Goal: Information Seeking & Learning: Learn about a topic

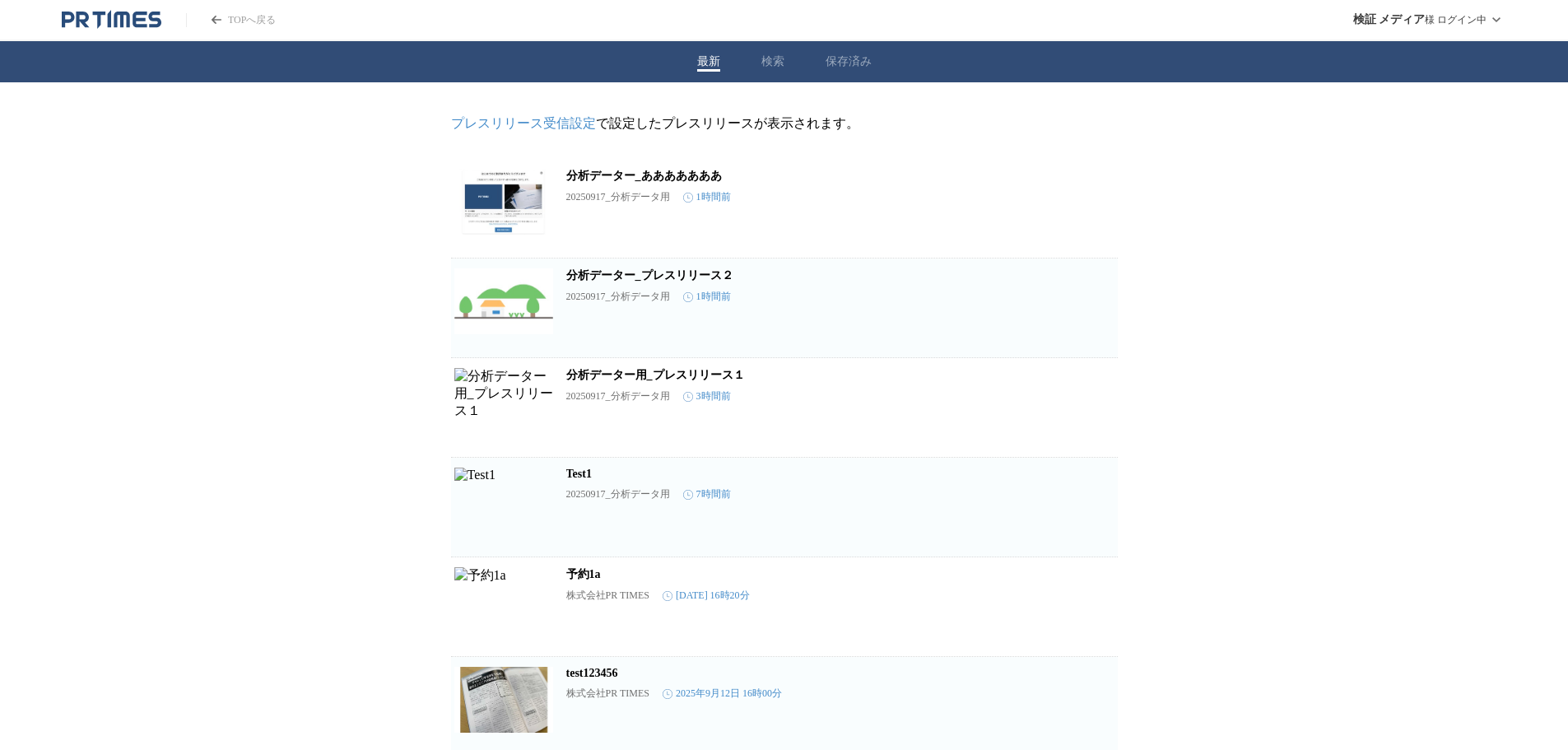
click at [119, 19] on icon "PR TIMESのトップページはこちら" at bounding box center [111, 20] width 99 height 20
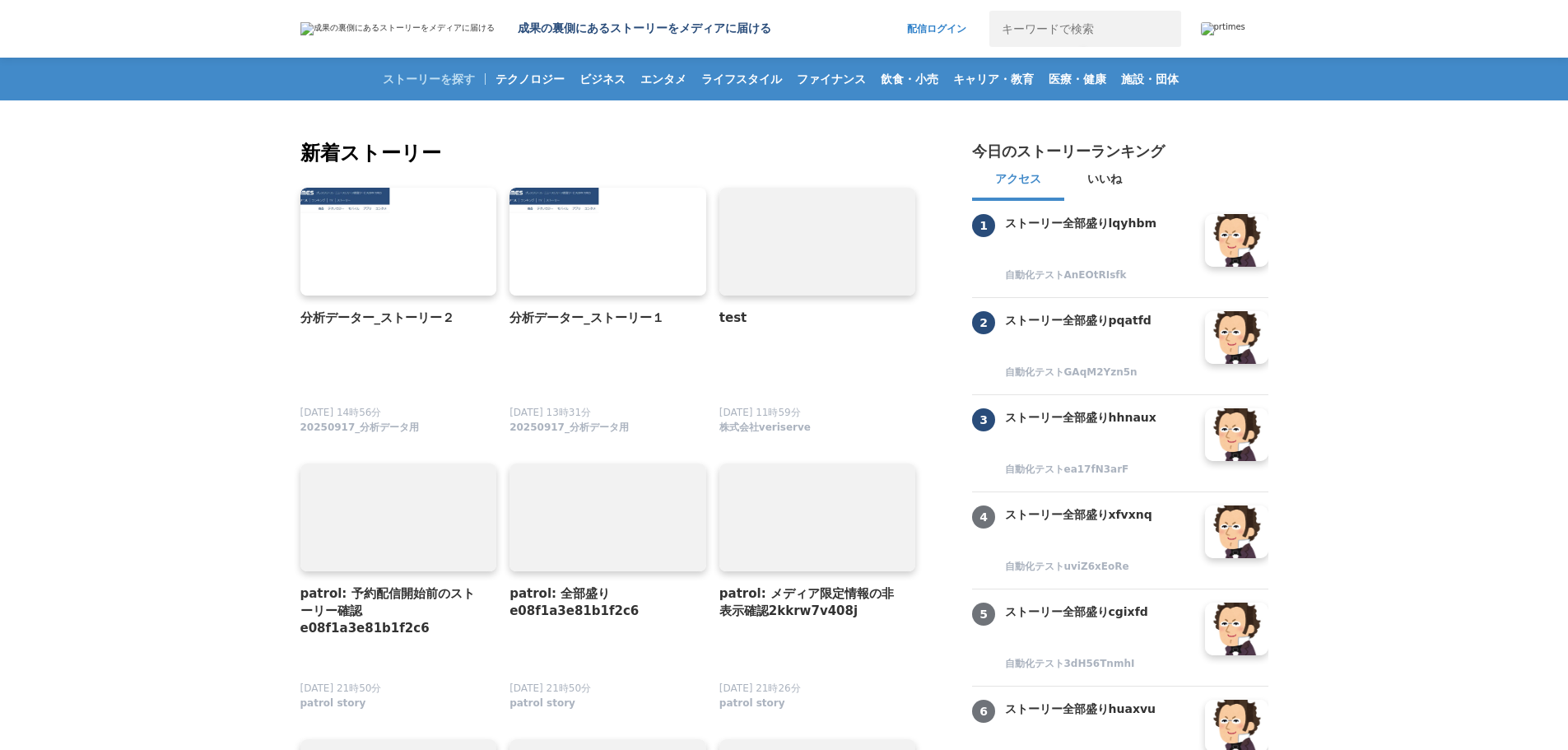
click at [1070, 33] on input "キーワードで検索" at bounding box center [1067, 28] width 155 height 36
click at [1065, 21] on input "キーワードで検索" at bounding box center [1067, 28] width 155 height 36
type input "b"
type input "分析データー"
click at [1145, 11] on button "検索" at bounding box center [1162, 28] width 36 height 36
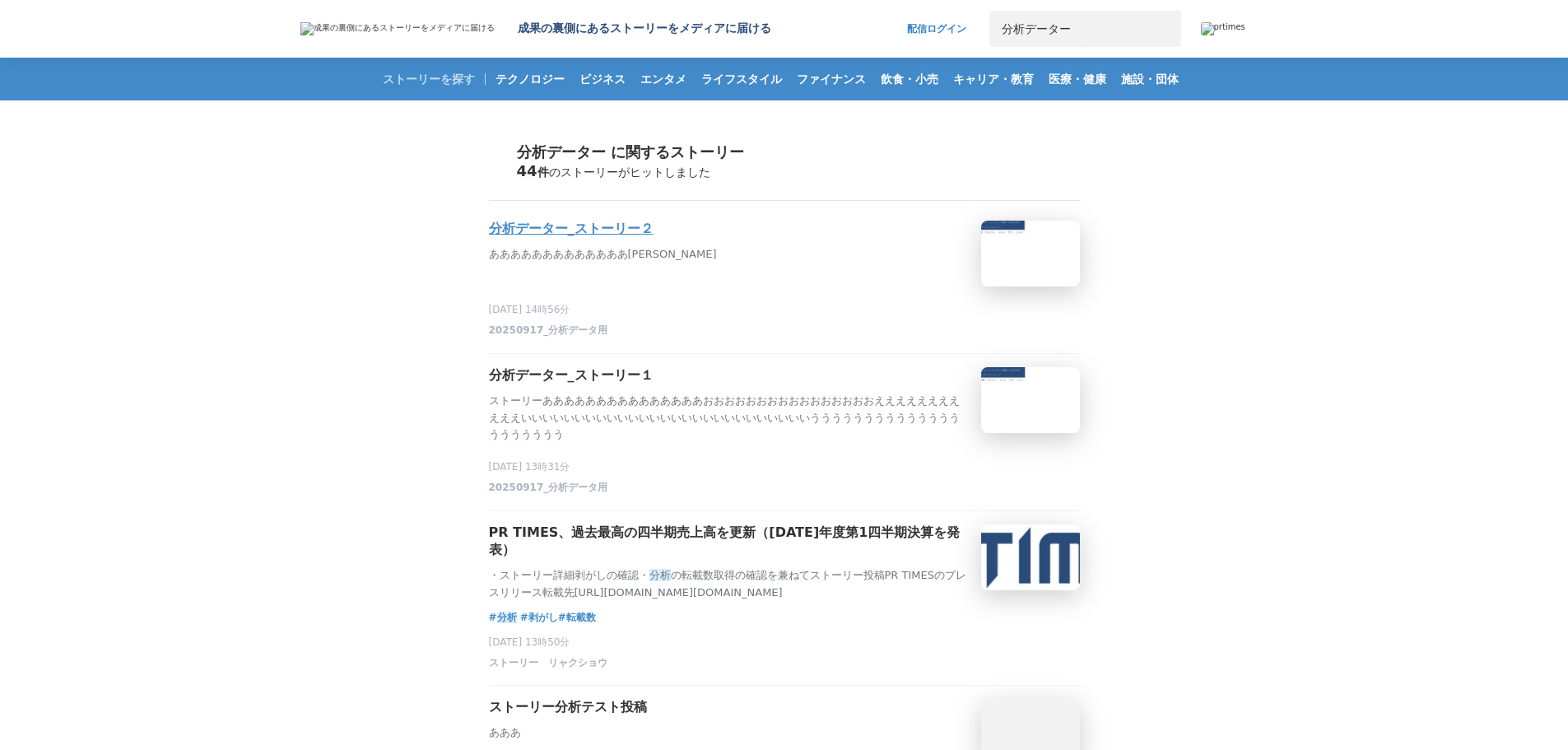
click at [867, 263] on p "あああああああああああああ[PERSON_NAME]" at bounding box center [729, 255] width 479 height 18
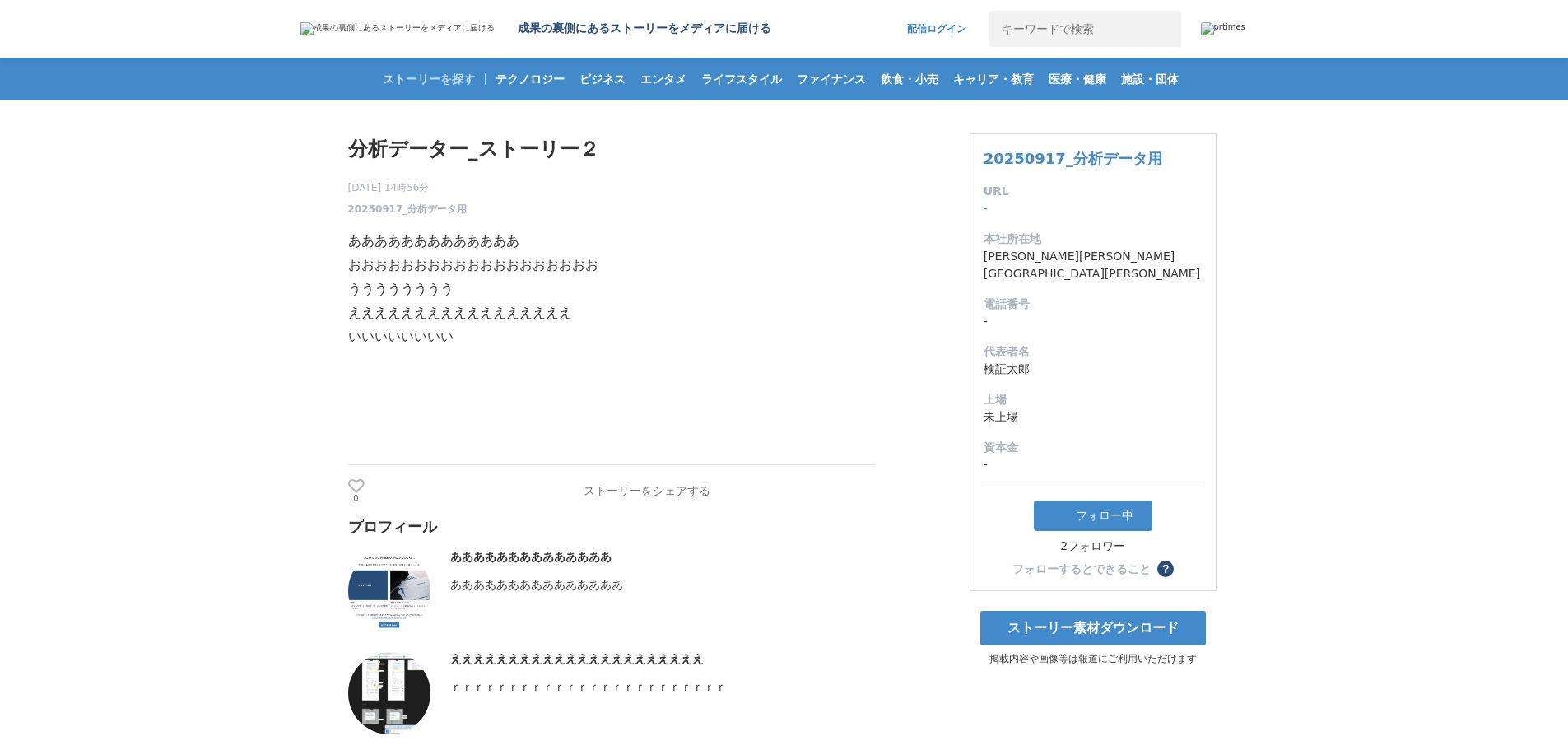
click at [397, 580] on img at bounding box center [389, 590] width 83 height 83
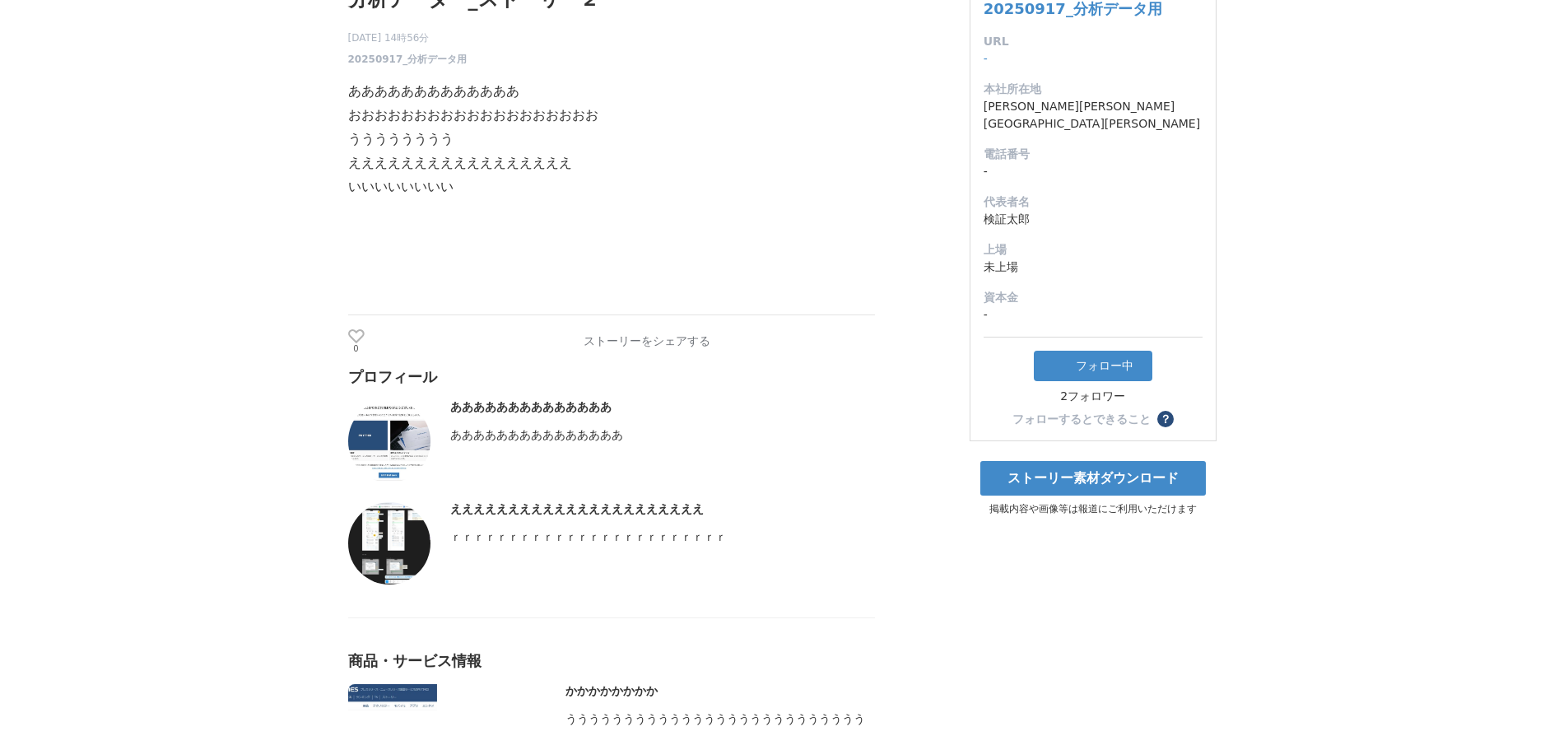
scroll to position [329, 0]
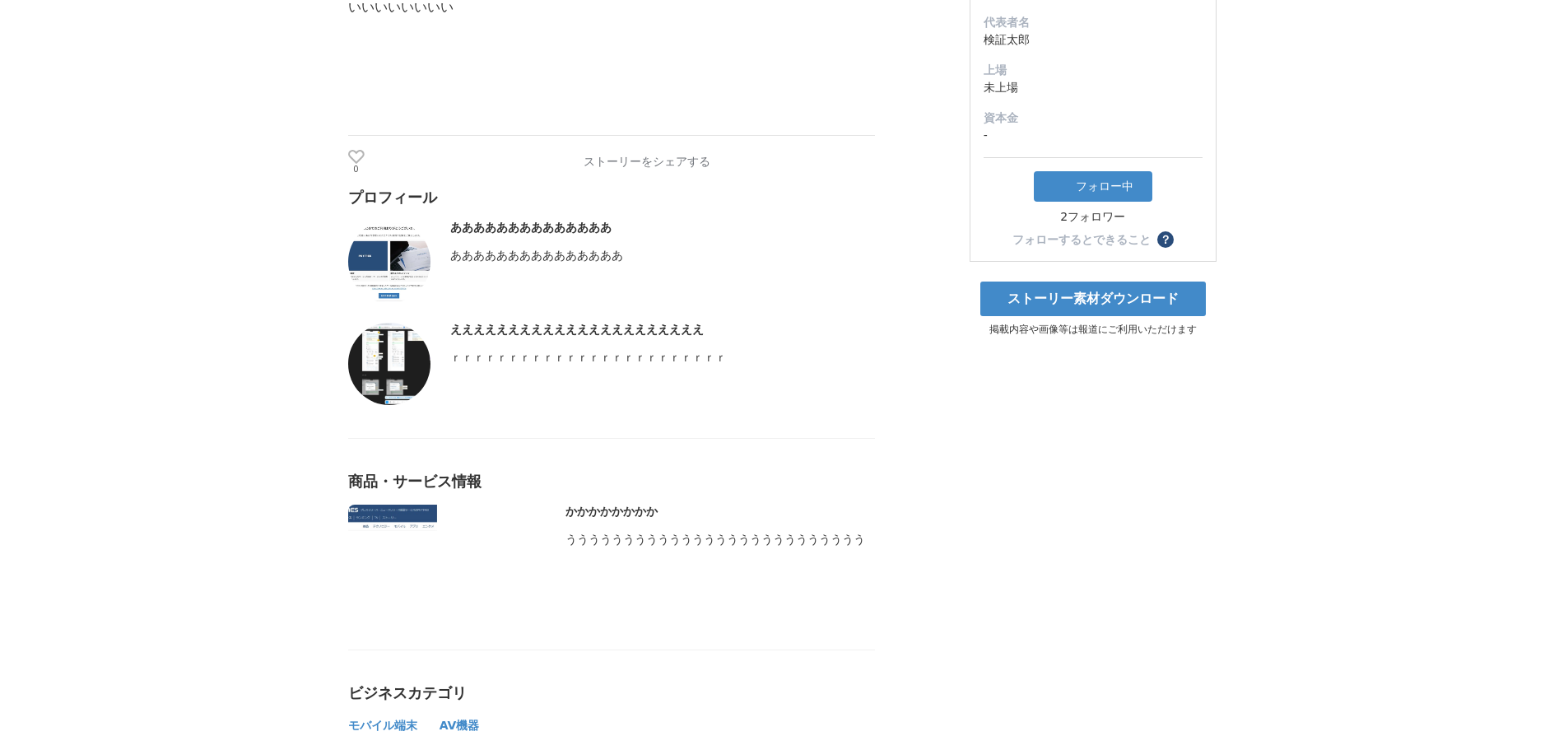
click at [385, 361] on img at bounding box center [389, 363] width 83 height 83
click at [398, 519] on img at bounding box center [447, 560] width 198 height 112
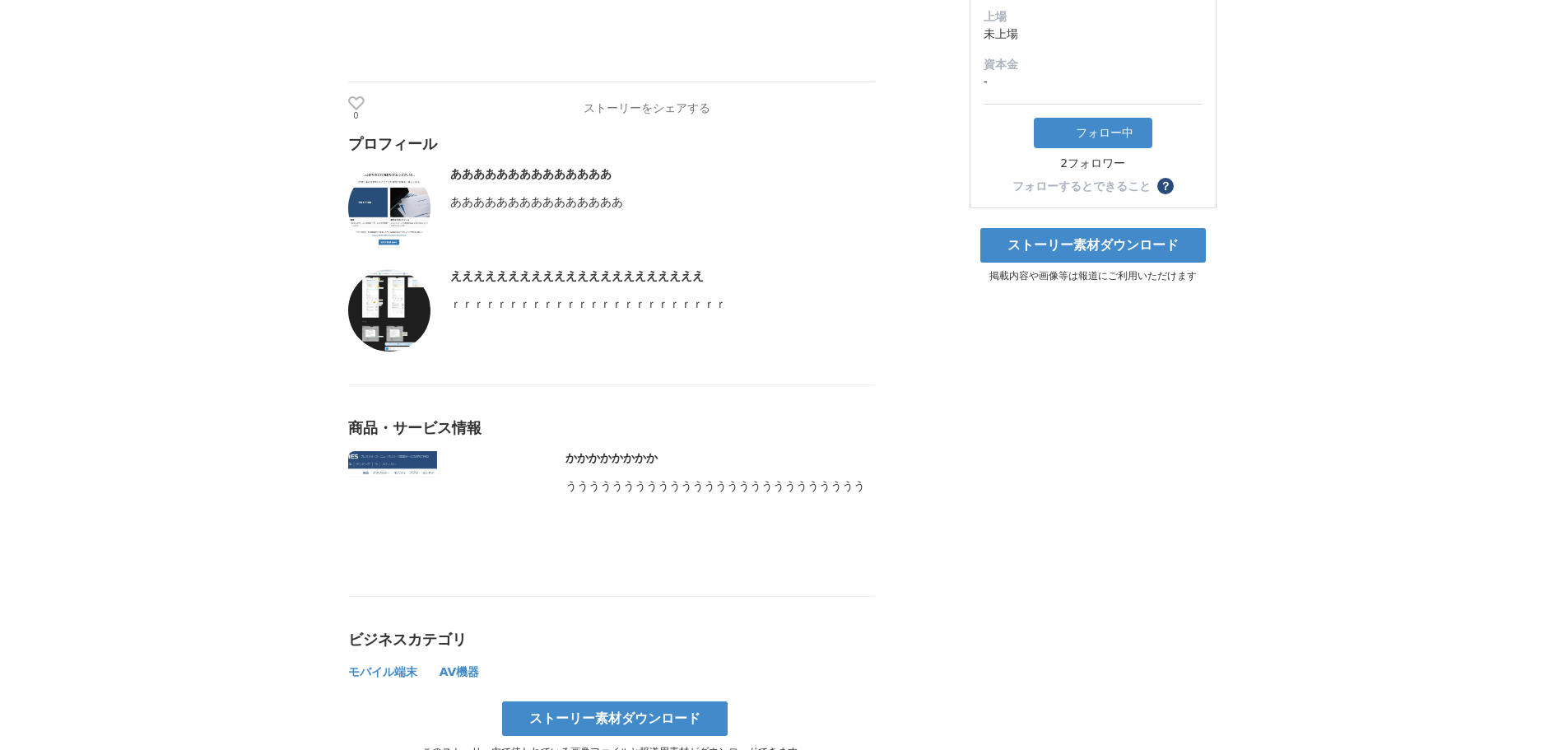
scroll to position [412, 0]
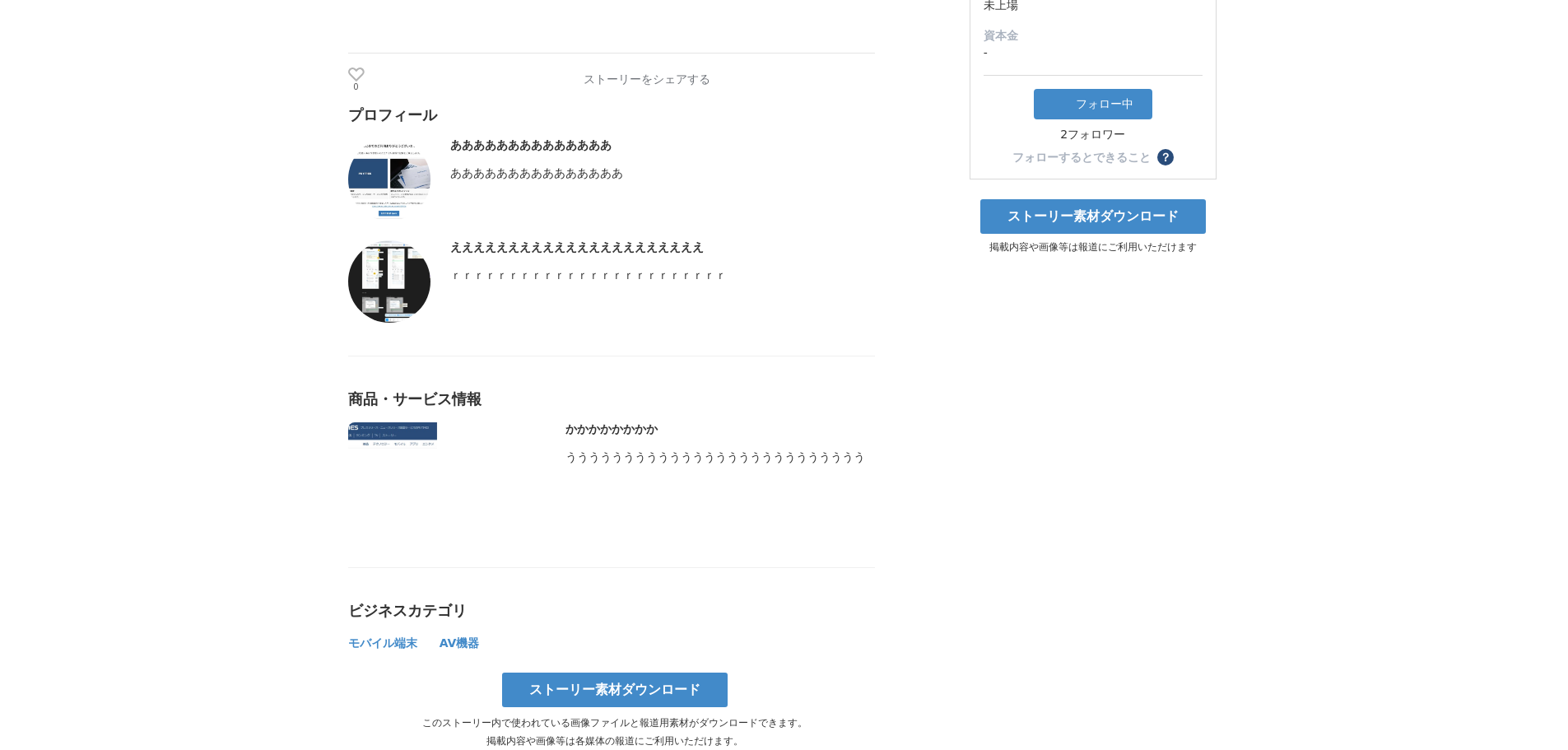
click at [376, 650] on span "モバイル端末" at bounding box center [382, 643] width 69 height 13
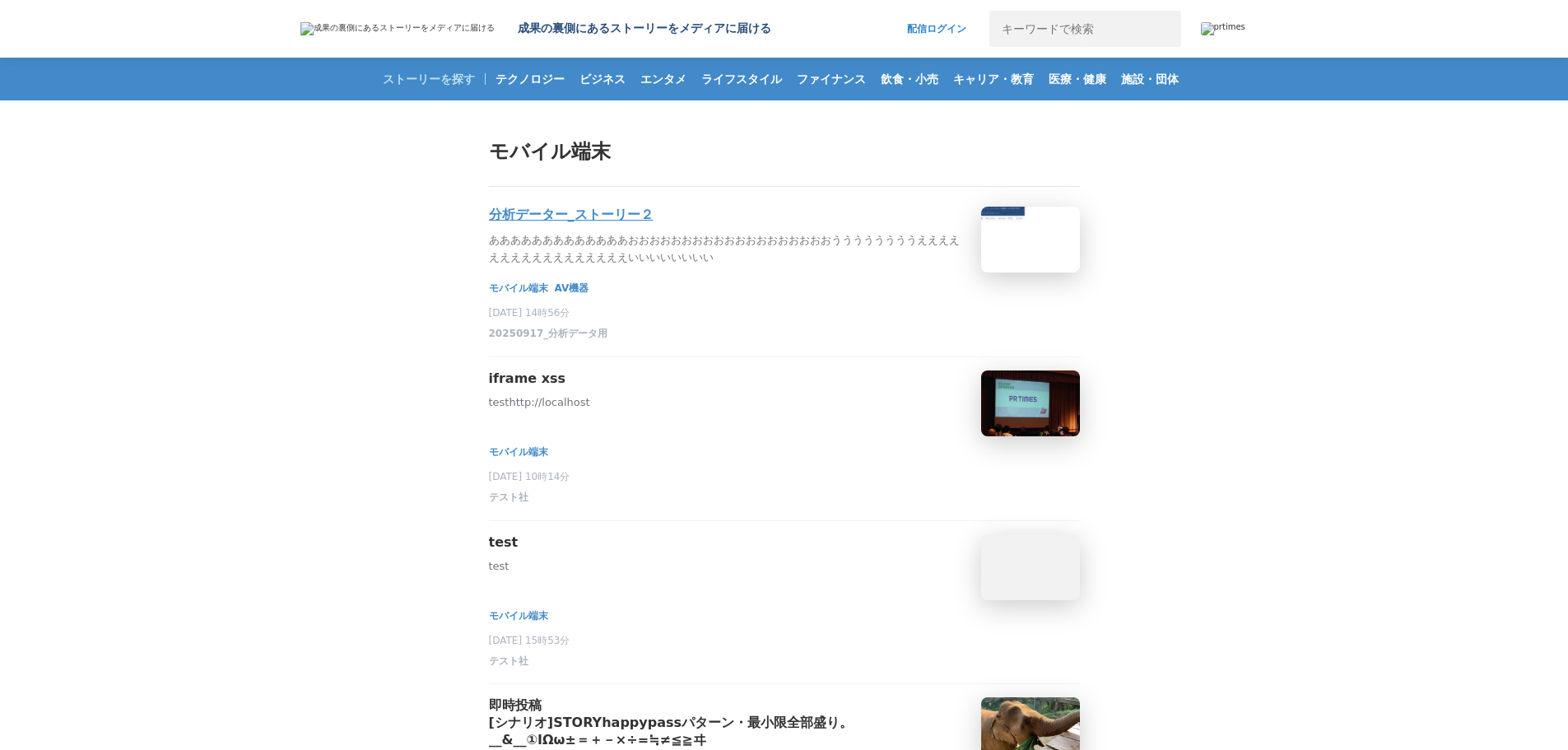
click at [692, 246] on p "あああああああああああああおおおおおおおおおおおおおおおおおおおううううううううえええええええええええええええええいいいいいいいい" at bounding box center [729, 249] width 479 height 34
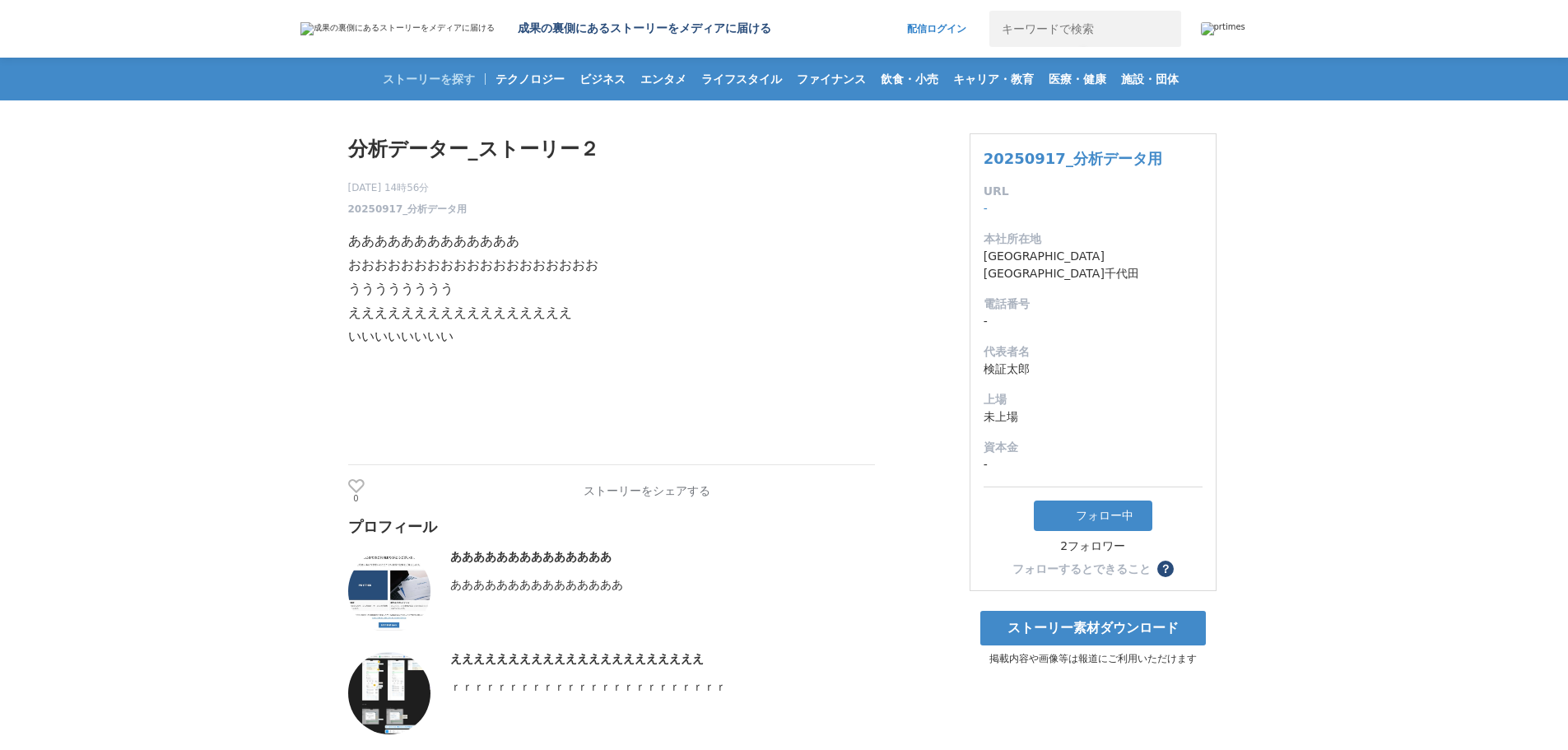
click at [464, 254] on p "あああああああああああああ" at bounding box center [611, 241] width 527 height 24
click at [512, 146] on h1 "分析データー_ストーリー２" at bounding box center [611, 149] width 527 height 31
click at [1097, 159] on link "20250917_分析データ用" at bounding box center [1073, 158] width 179 height 18
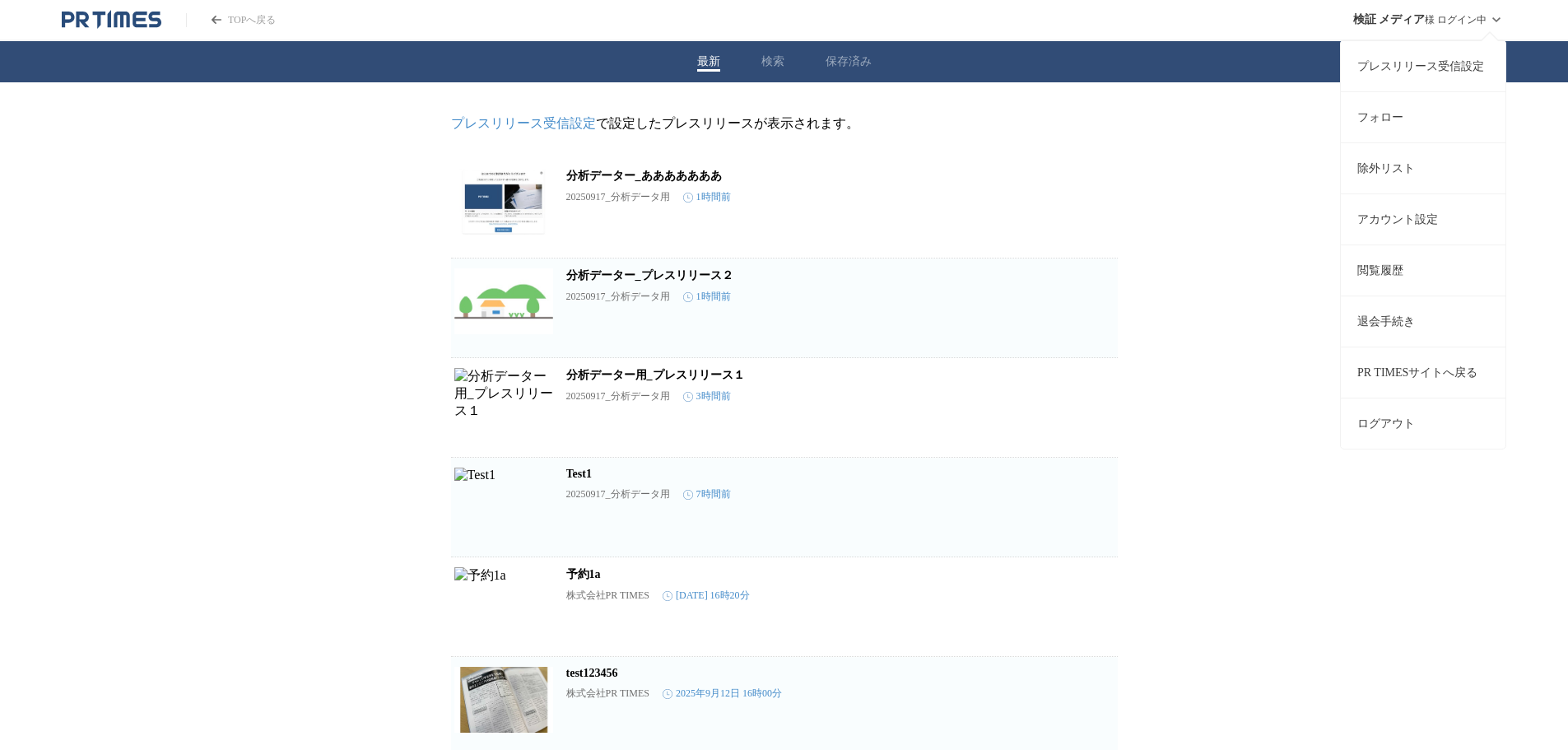
click at [1412, 421] on button "ログアウト" at bounding box center [1423, 423] width 164 height 51
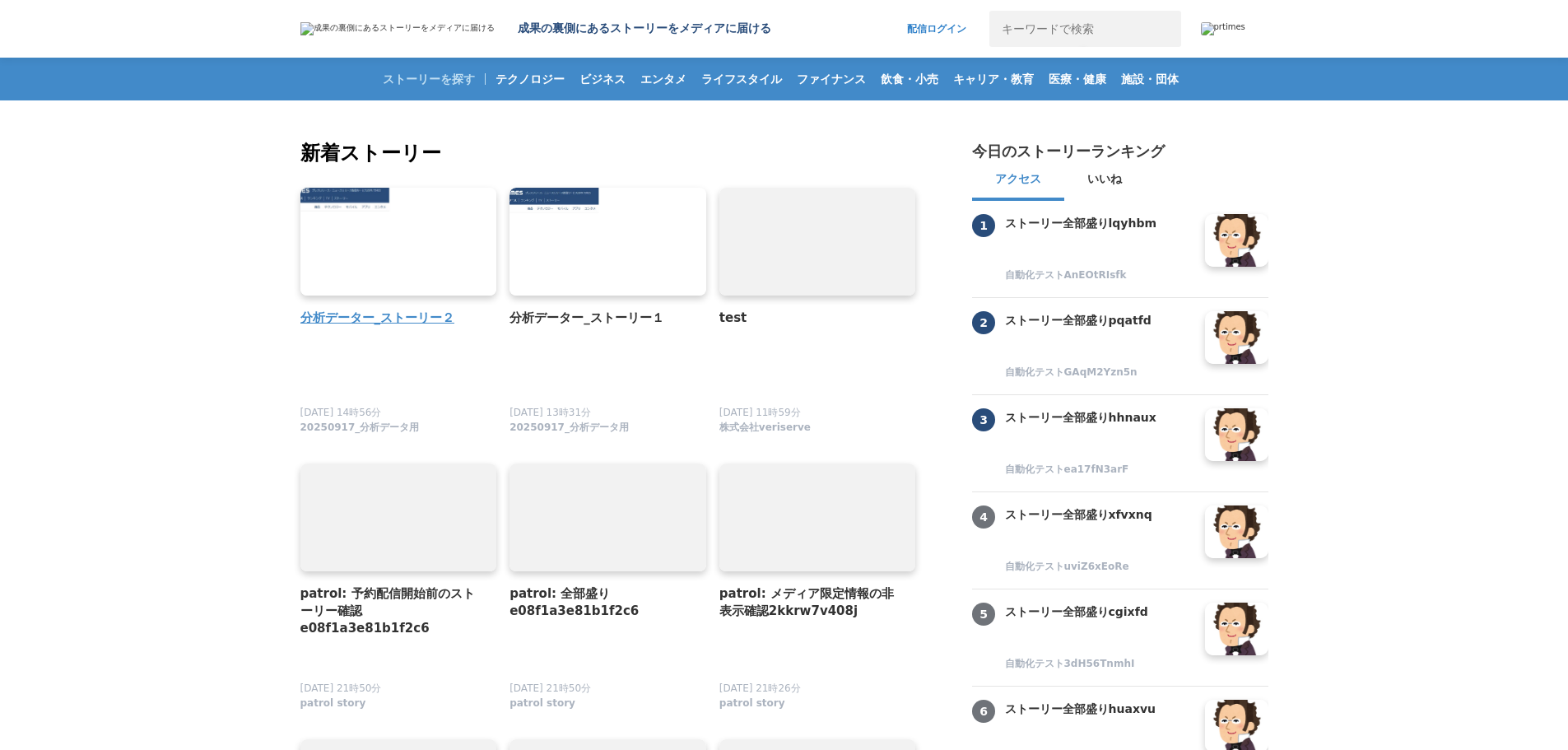
click at [338, 200] on link at bounding box center [398, 242] width 206 height 114
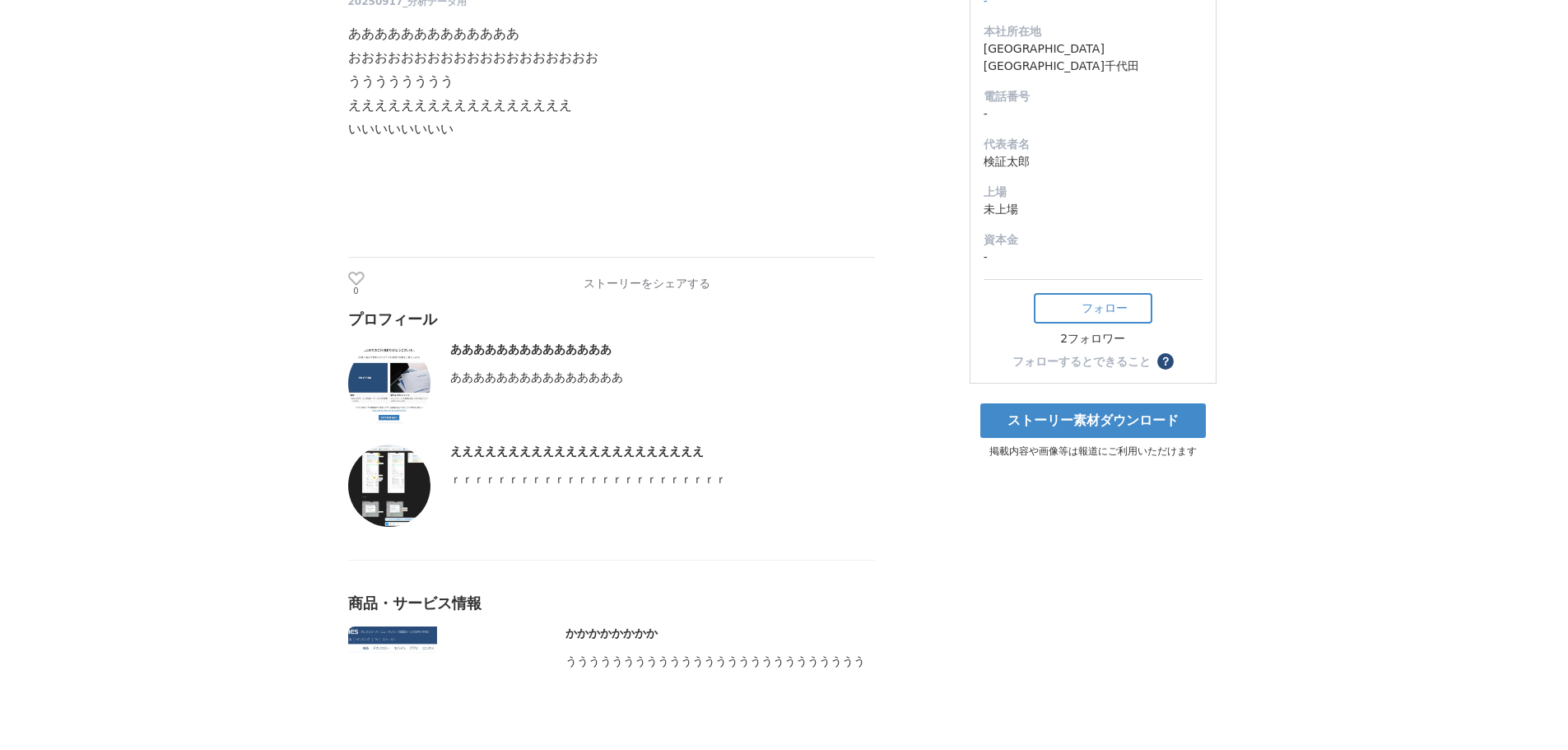
scroll to position [247, 0]
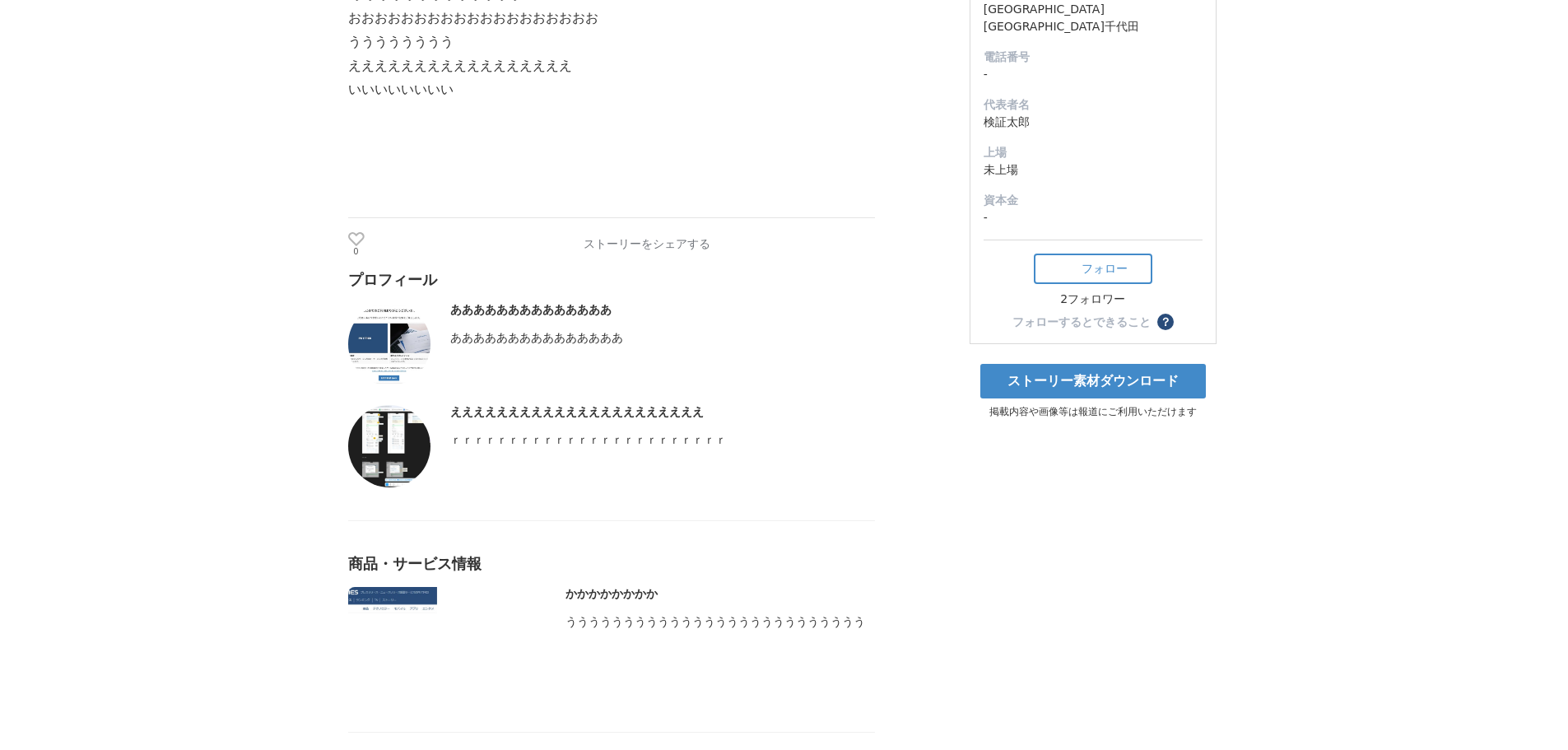
click at [410, 322] on img at bounding box center [389, 344] width 83 height 83
drag, startPoint x: 415, startPoint y: 428, endPoint x: 409, endPoint y: 565, distance: 137.1
click at [415, 427] on img at bounding box center [389, 446] width 83 height 83
drag, startPoint x: 395, startPoint y: 601, endPoint x: 447, endPoint y: 583, distance: 55.0
click at [396, 600] on img at bounding box center [447, 643] width 198 height 112
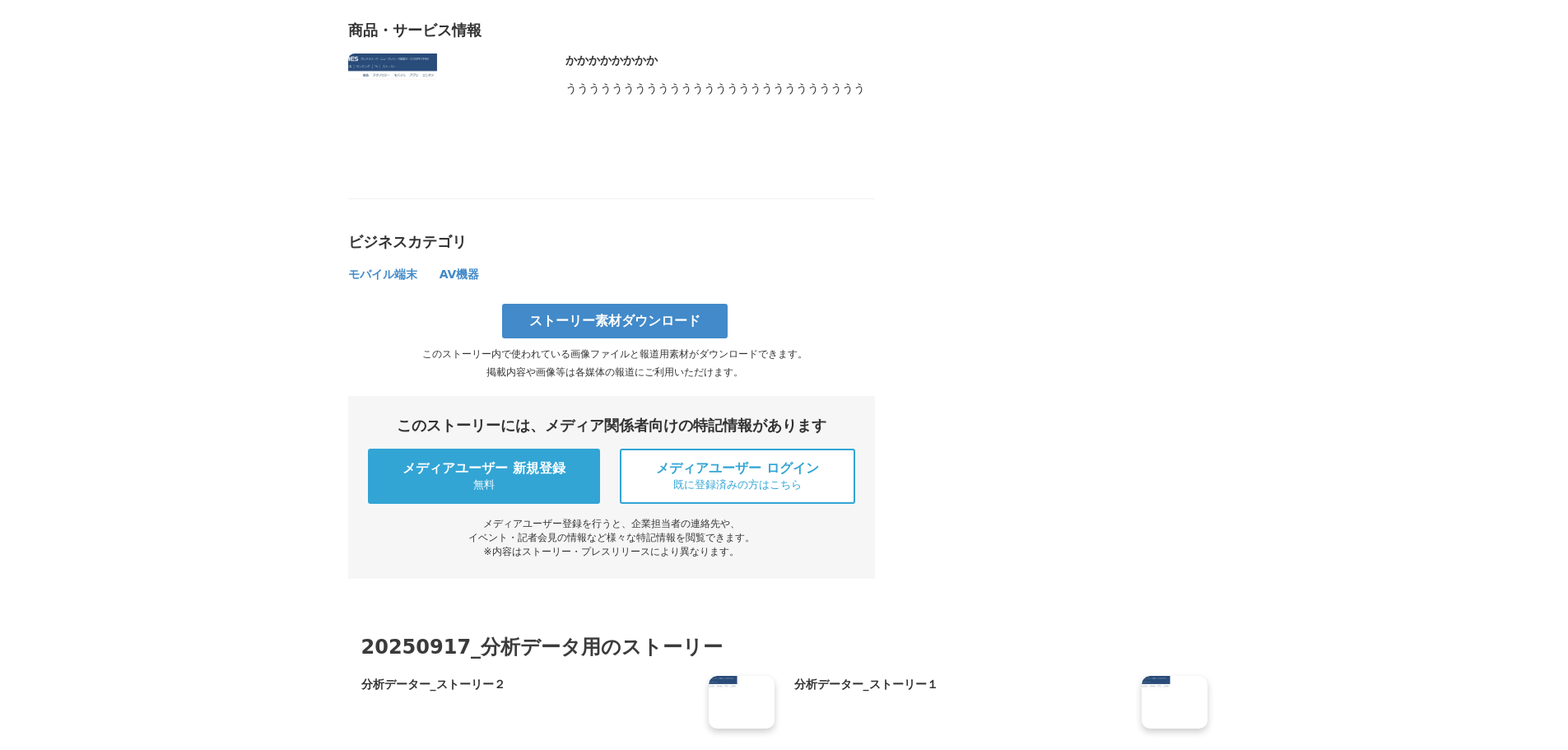
scroll to position [741, 0]
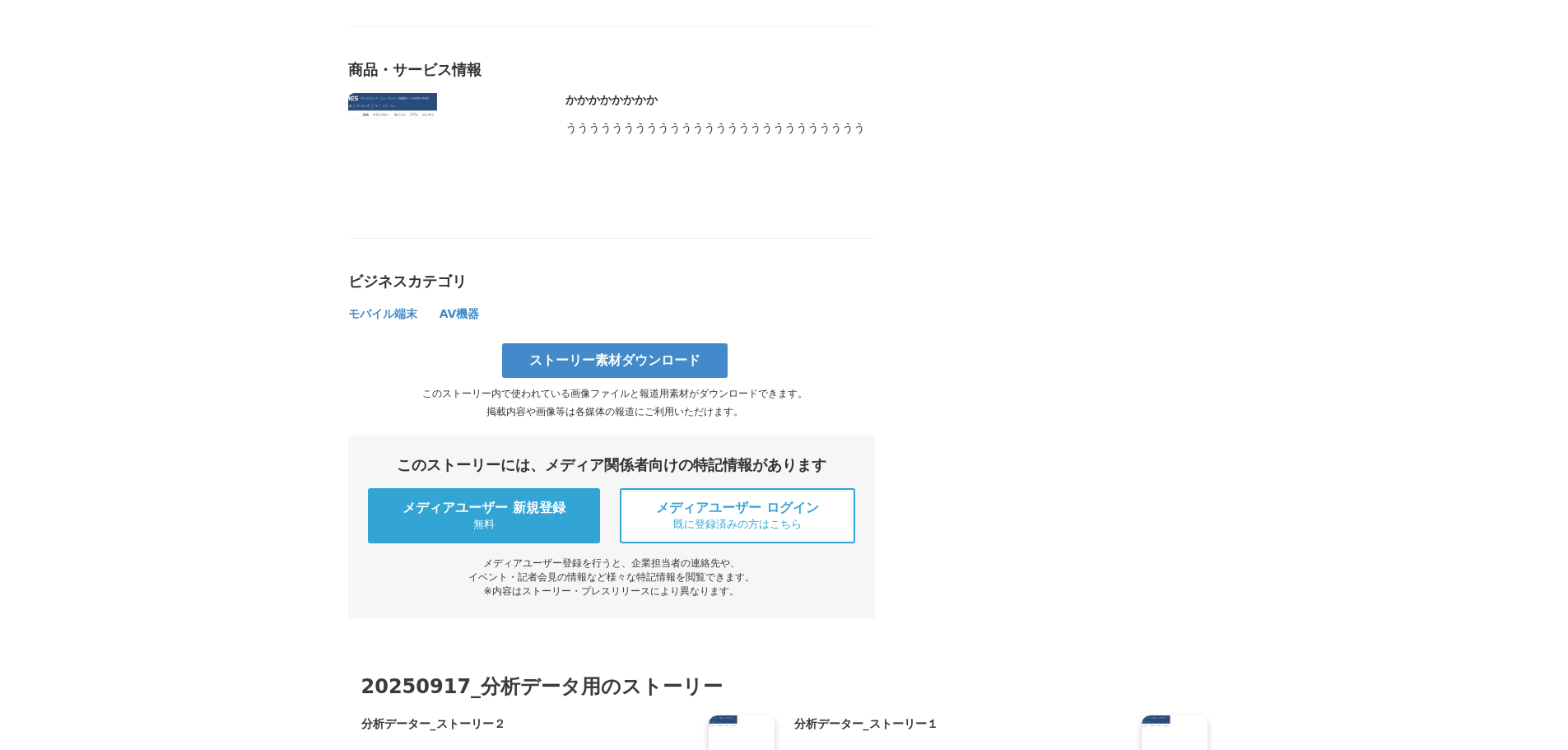
click at [378, 317] on span "モバイル端末" at bounding box center [382, 314] width 69 height 13
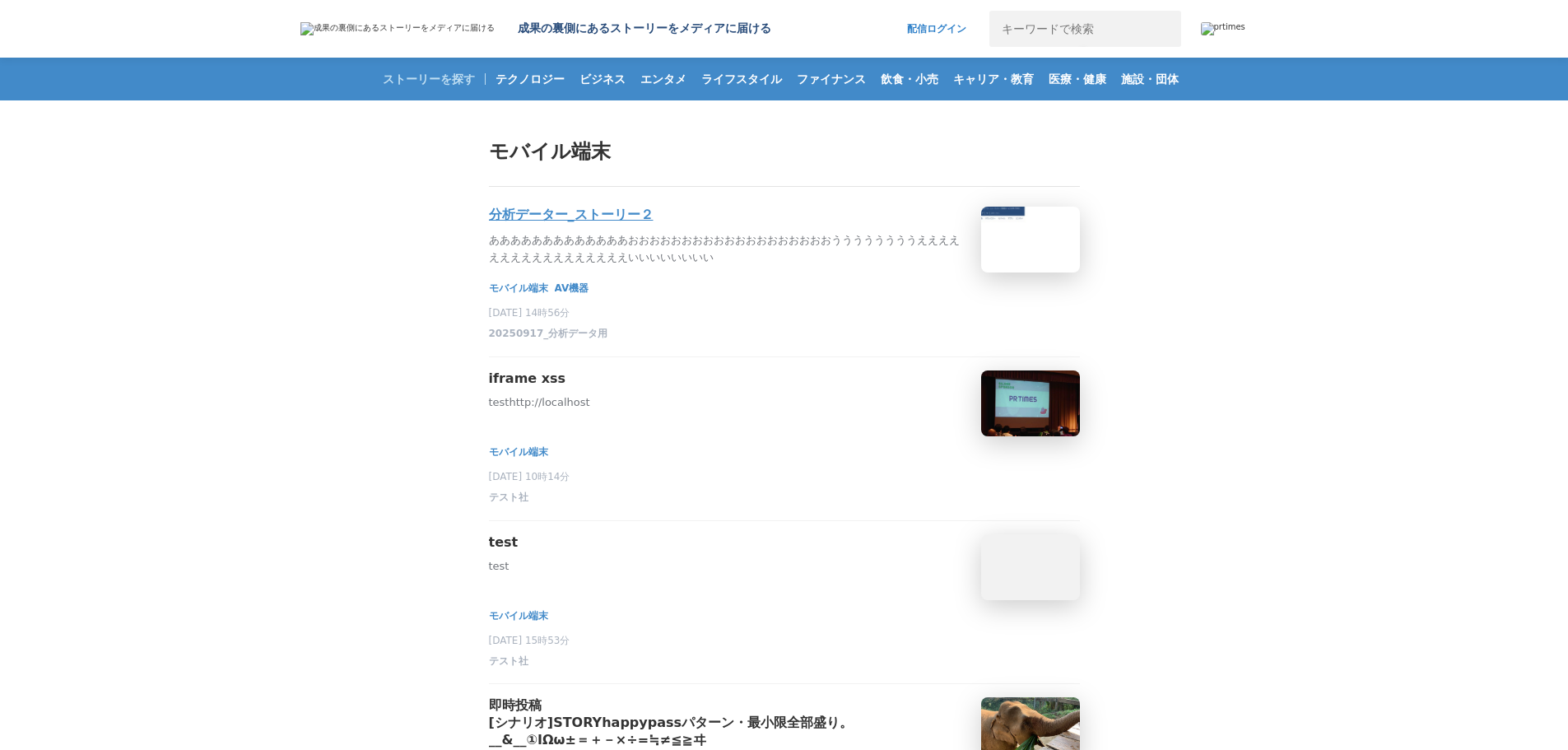
click at [556, 224] on h3 "分析データー_ストーリー２" at bounding box center [571, 215] width 164 height 18
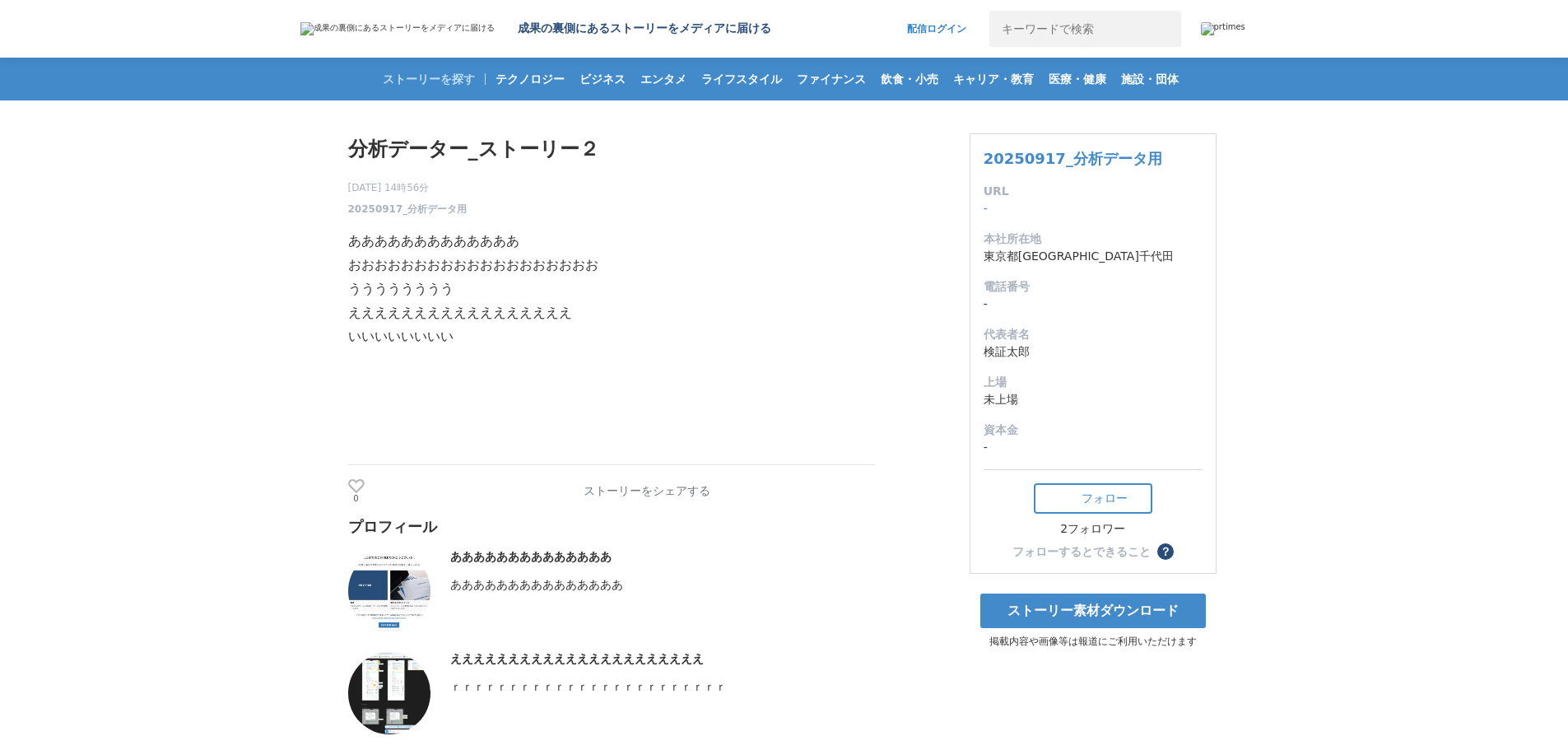
click at [1237, 23] on img at bounding box center [1222, 29] width 44 height 13
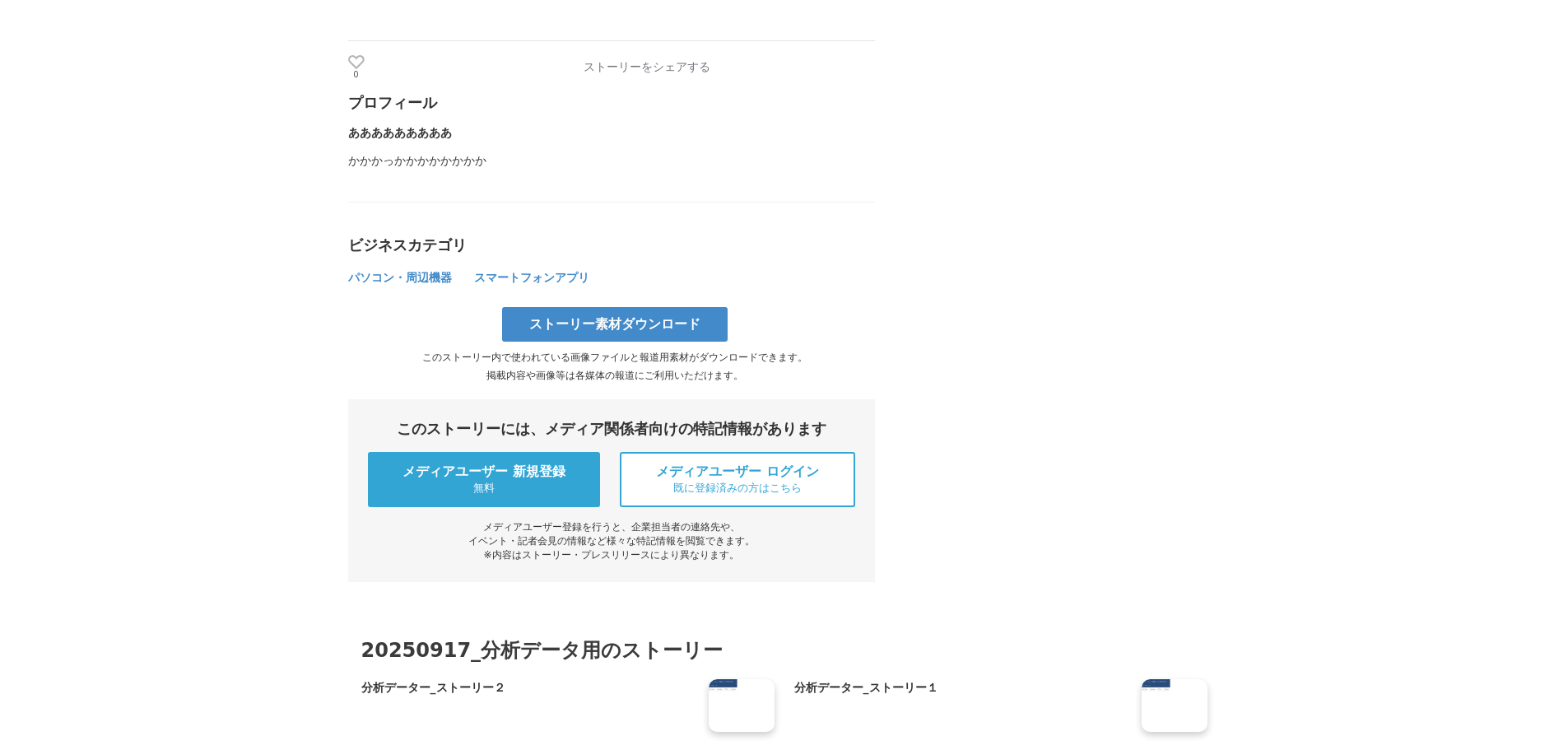
scroll to position [905, 0]
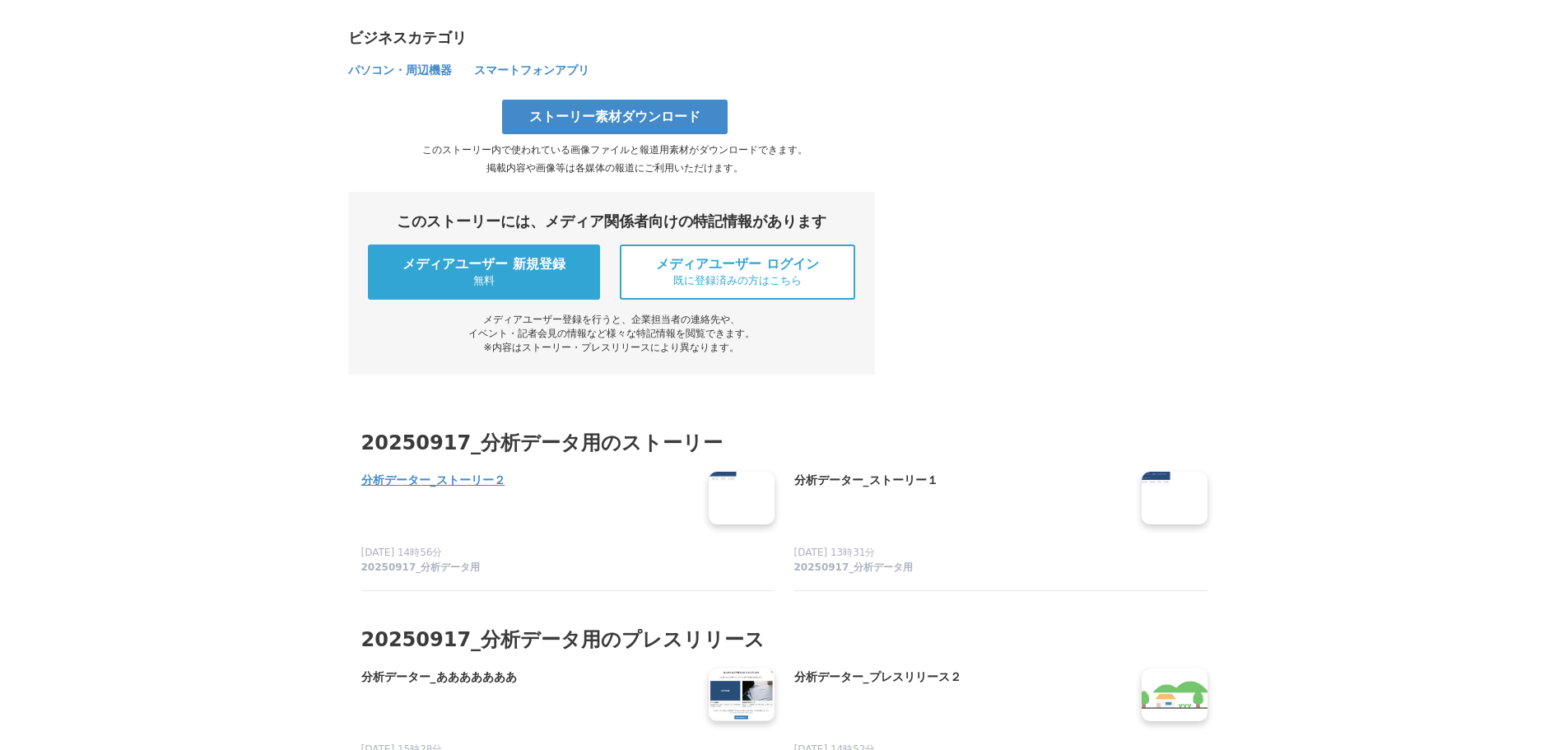
click at [464, 489] on h4 "分析データー_ストーリー２" at bounding box center [529, 481] width 334 height 18
